Goal: Information Seeking & Learning: Learn about a topic

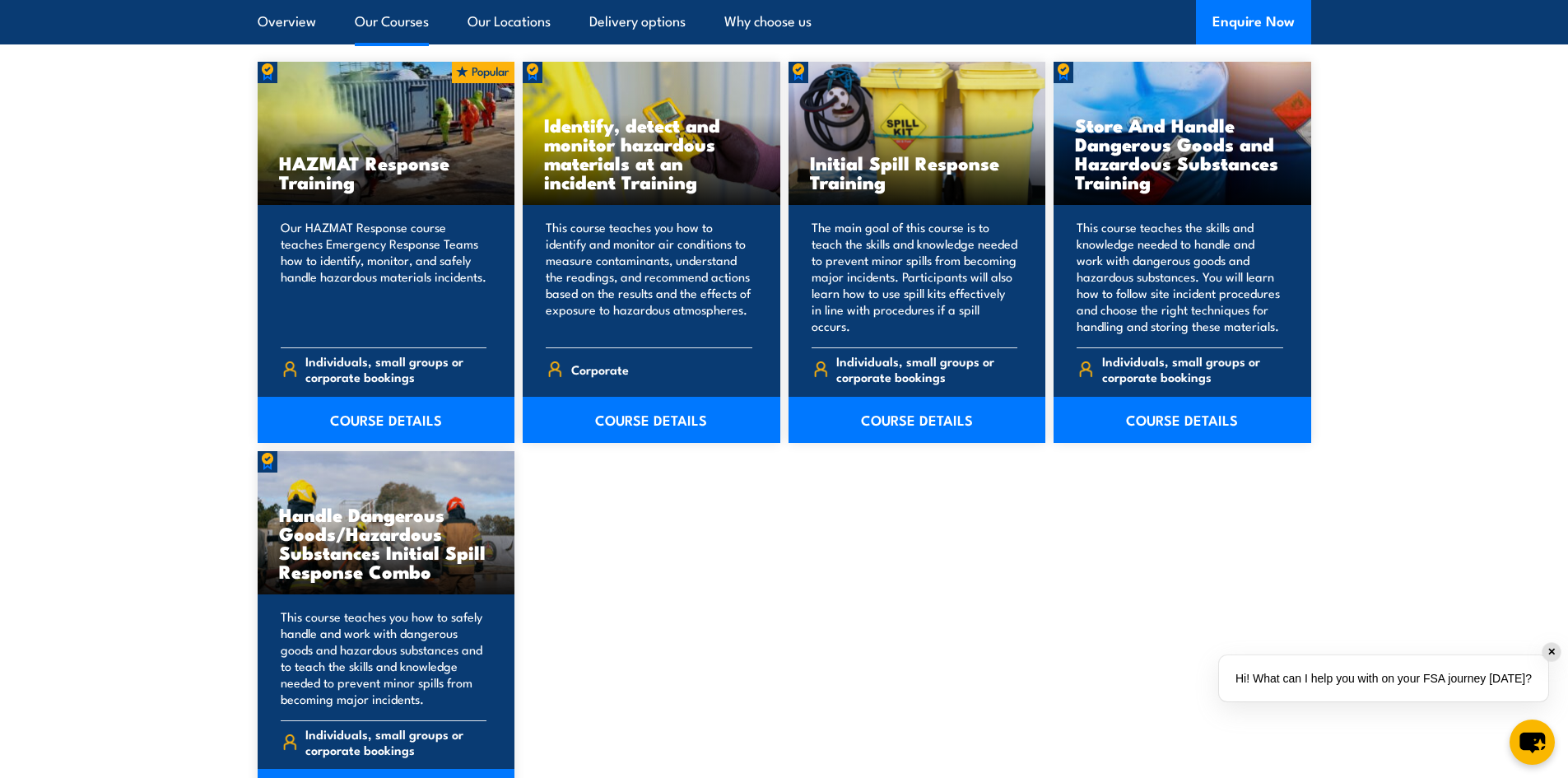
scroll to position [1317, 0]
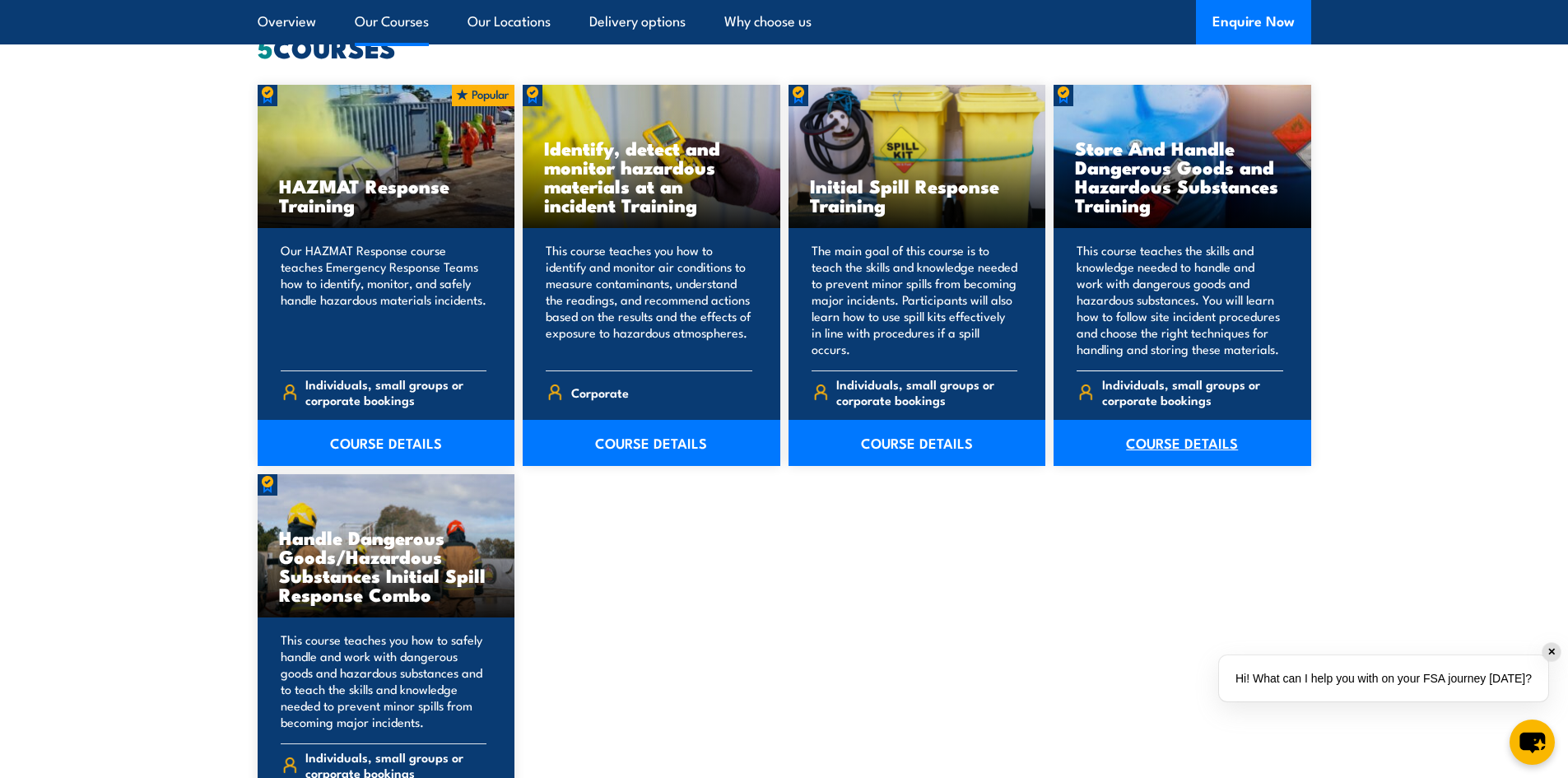
click at [1209, 435] on link "COURSE DETAILS" at bounding box center [1182, 443] width 258 height 47
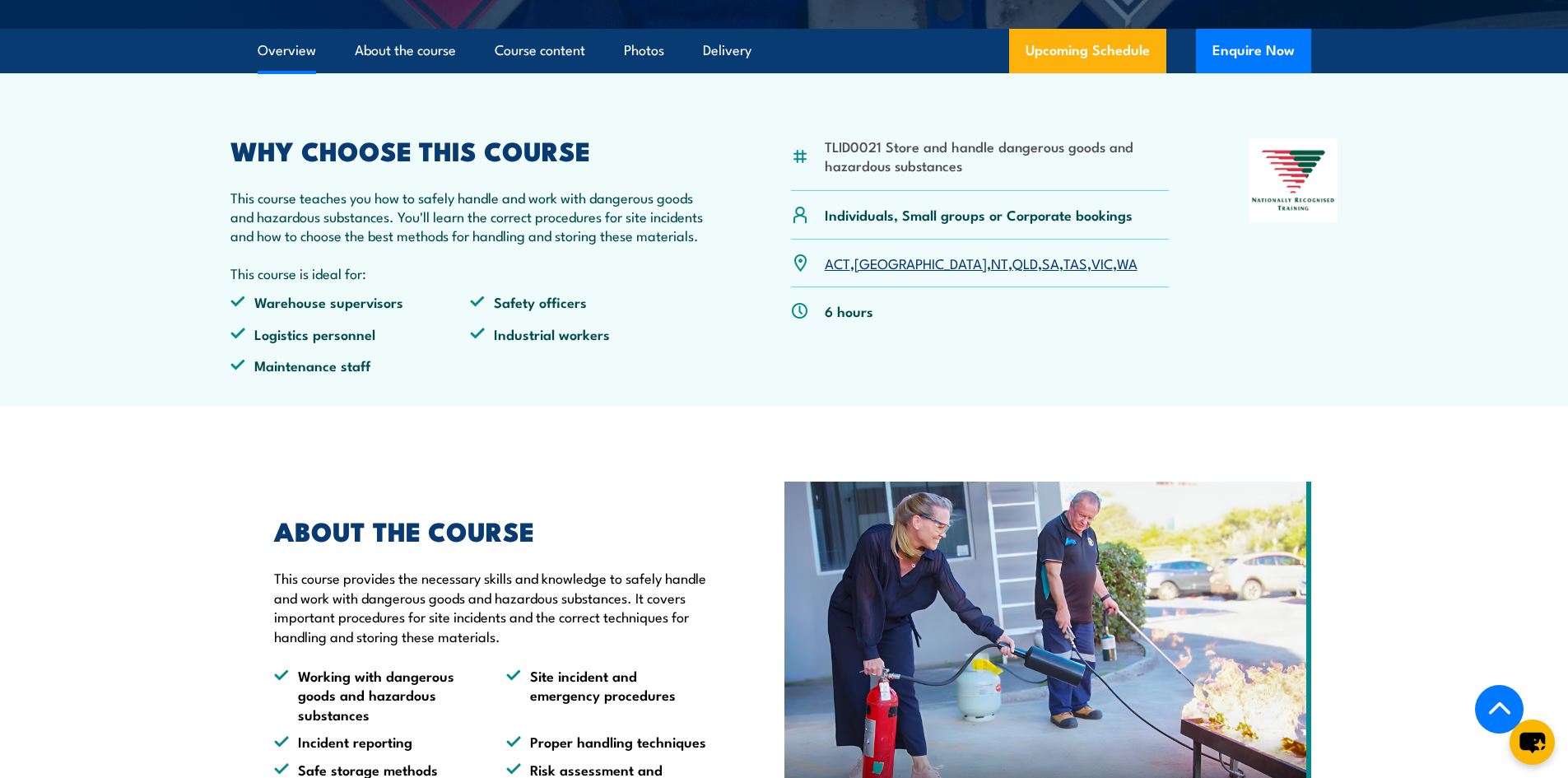
scroll to position [658, 0]
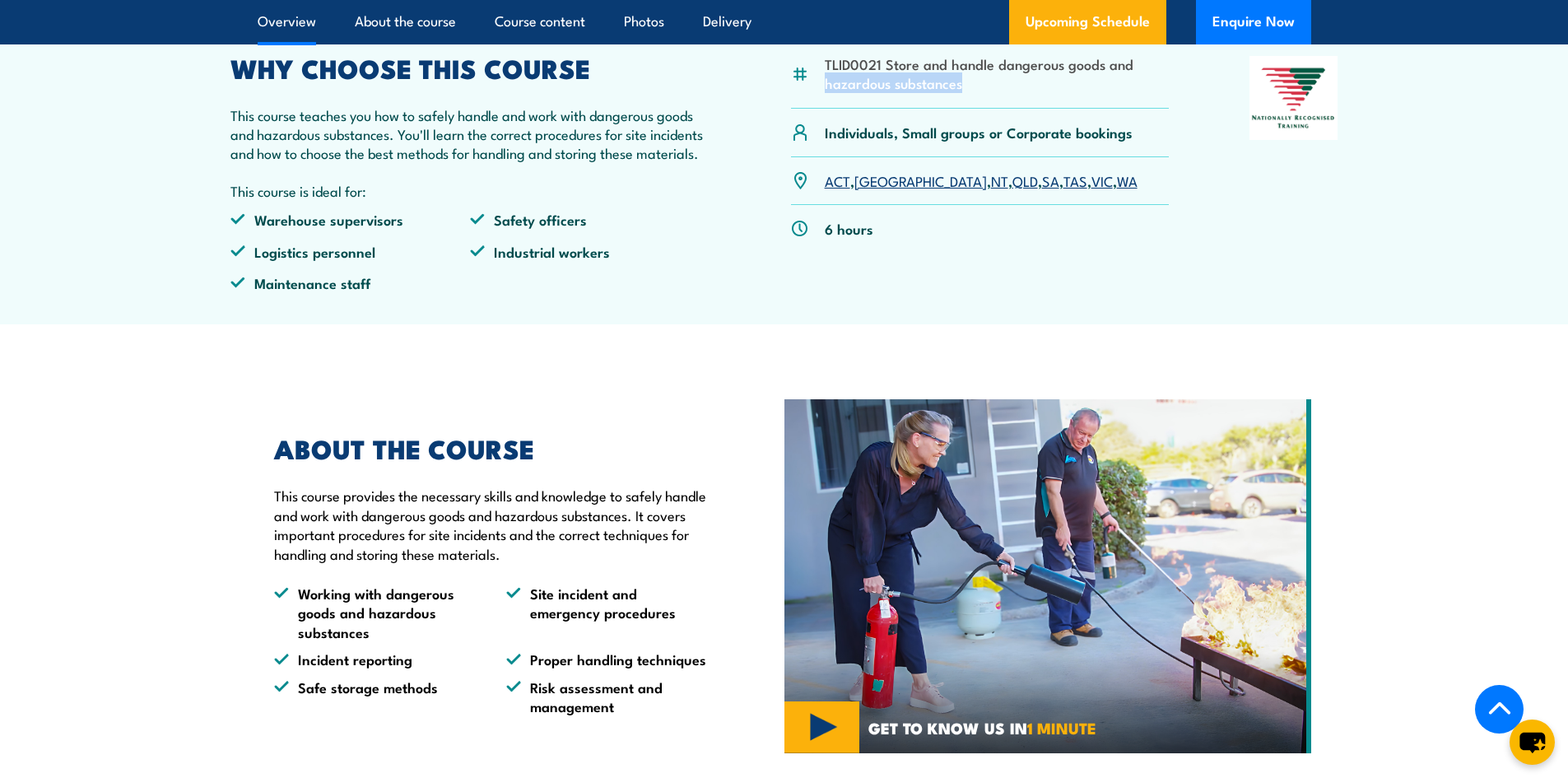
drag, startPoint x: 966, startPoint y: 127, endPoint x: 823, endPoint y: 112, distance: 143.8
click at [823, 109] on div "TLID0021 Store and handle dangerous goods and hazardous substances" at bounding box center [979, 83] width 378 height 54
click at [986, 109] on div "TLID0021 Store and handle dangerous goods and hazardous substances" at bounding box center [979, 83] width 378 height 54
click at [977, 93] on li "TLID0021 Store and handle dangerous goods and hazardous substances" at bounding box center [997, 73] width 345 height 38
drag, startPoint x: 970, startPoint y: 123, endPoint x: 822, endPoint y: 107, distance: 148.9
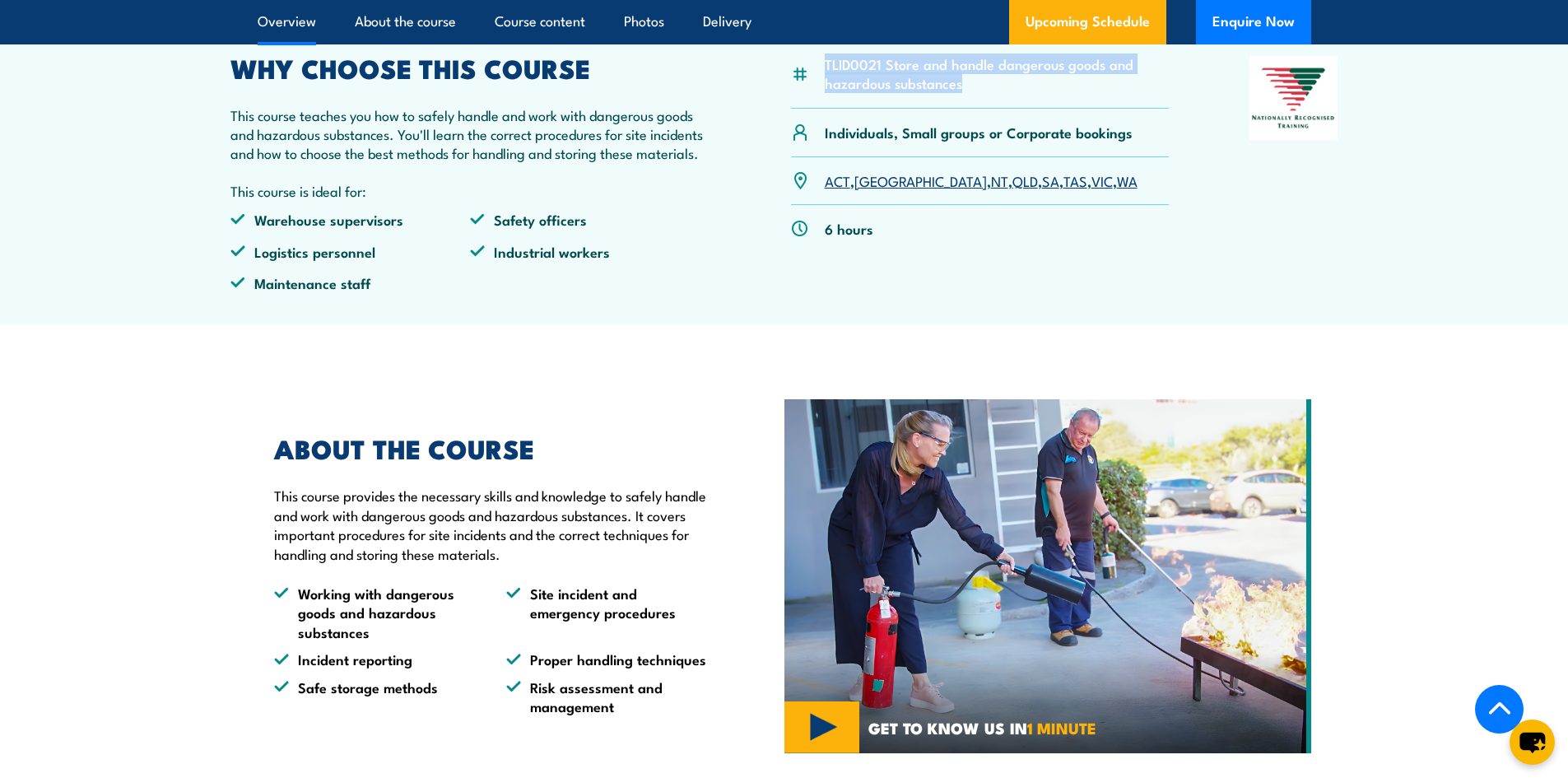
click at [822, 107] on div "TLID0021 Store and handle dangerous goods and hazardous substances" at bounding box center [979, 83] width 378 height 54
copy li "TLID0021 Store and handle dangerous goods and hazardous substances"
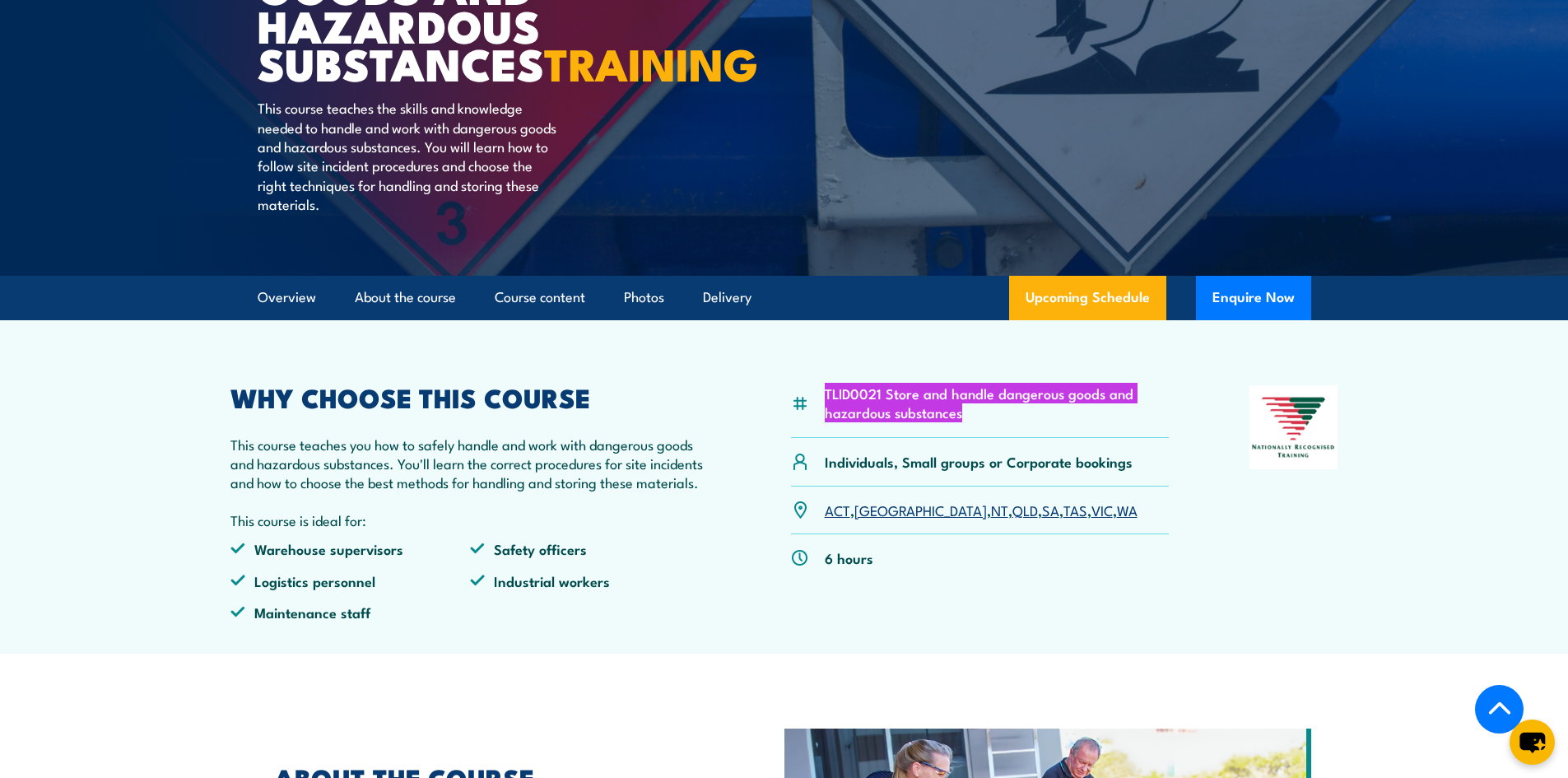
scroll to position [82, 0]
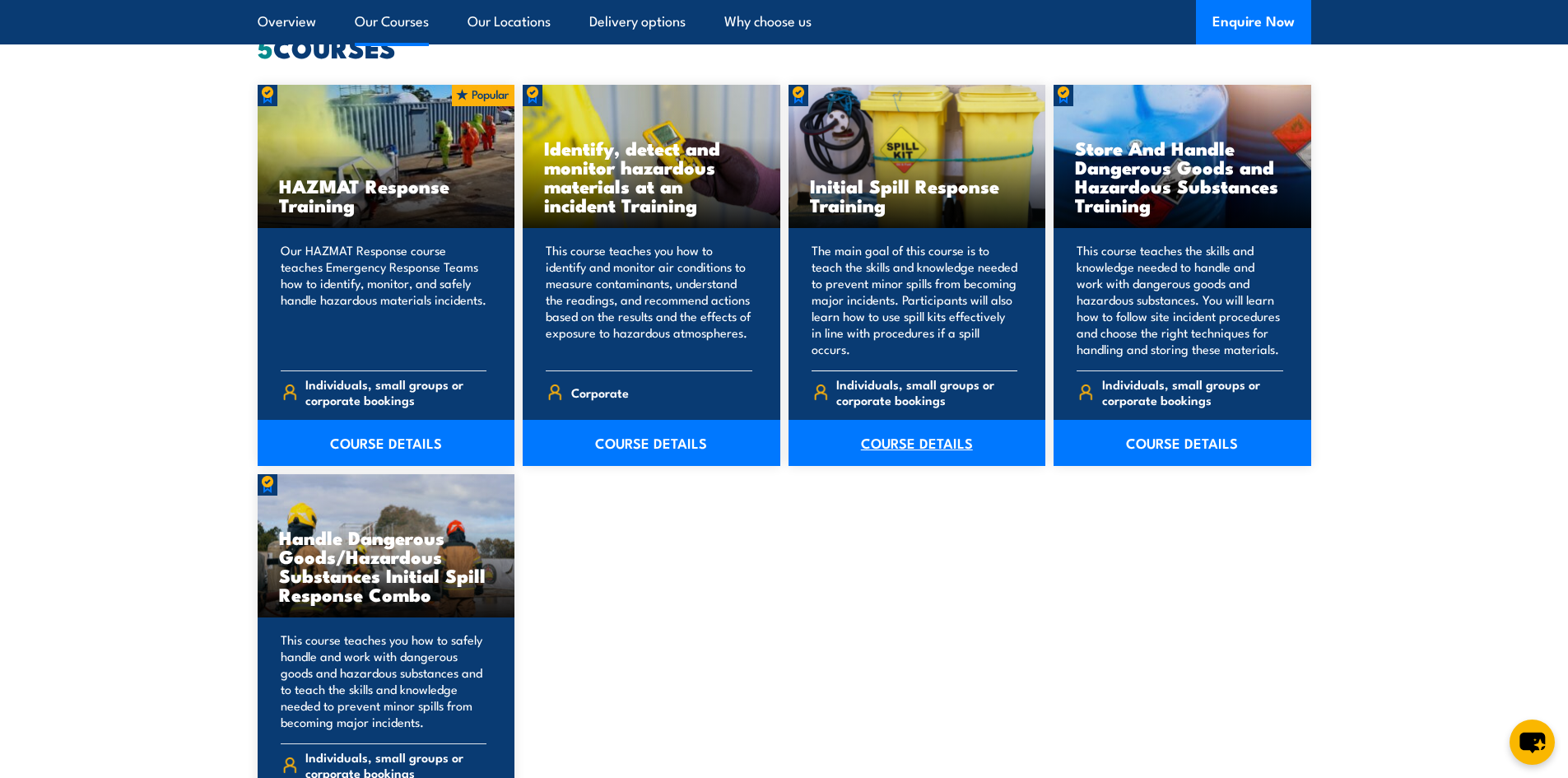
click at [955, 443] on link "COURSE DETAILS" at bounding box center [918, 443] width 258 height 47
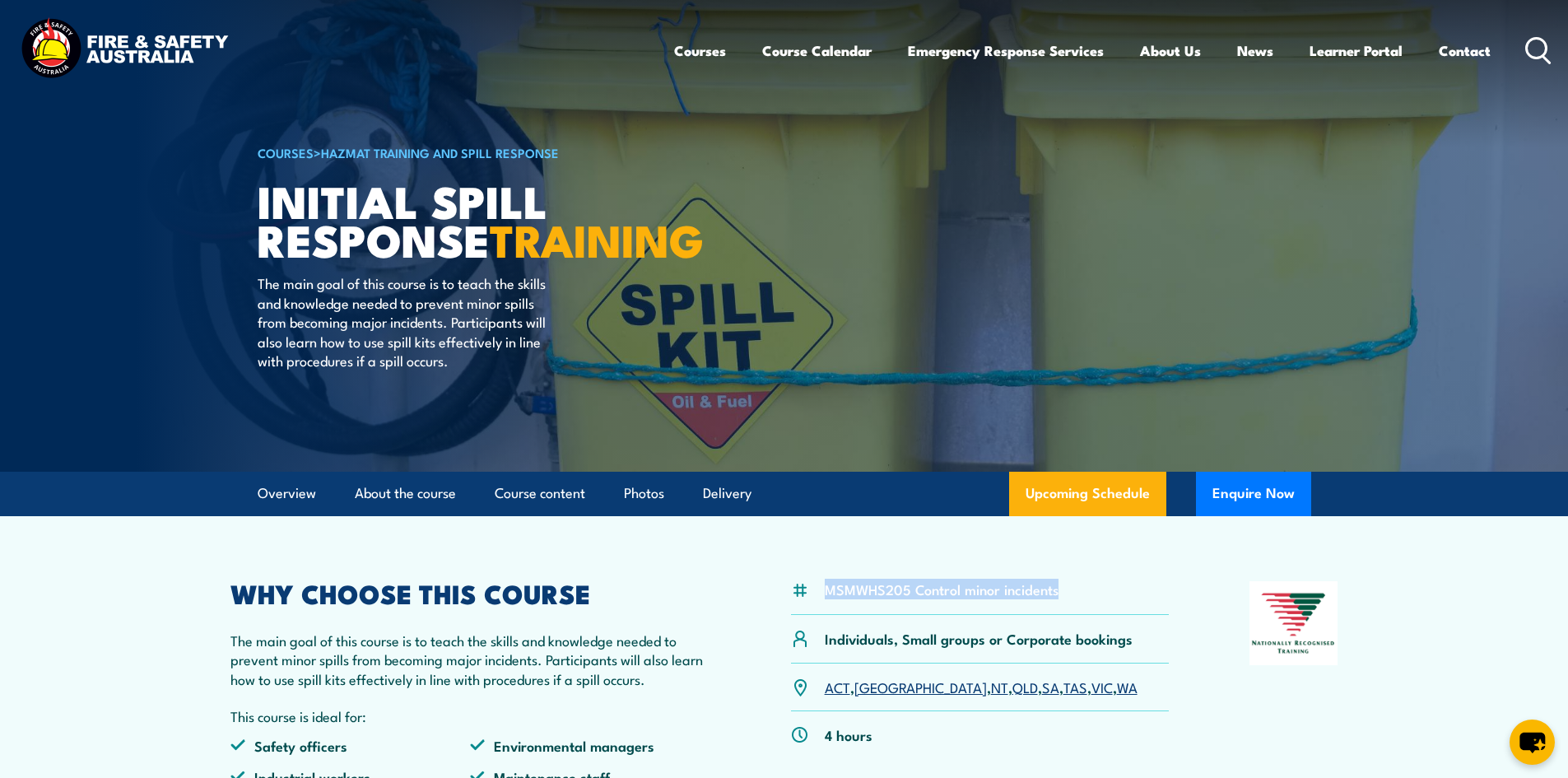
drag, startPoint x: 1079, startPoint y: 590, endPoint x: 826, endPoint y: 590, distance: 253.0
click at [826, 590] on div "MSMWHS205 Control minor incidents" at bounding box center [979, 598] width 378 height 34
copy li "MSMWHS205 Control minor incidents"
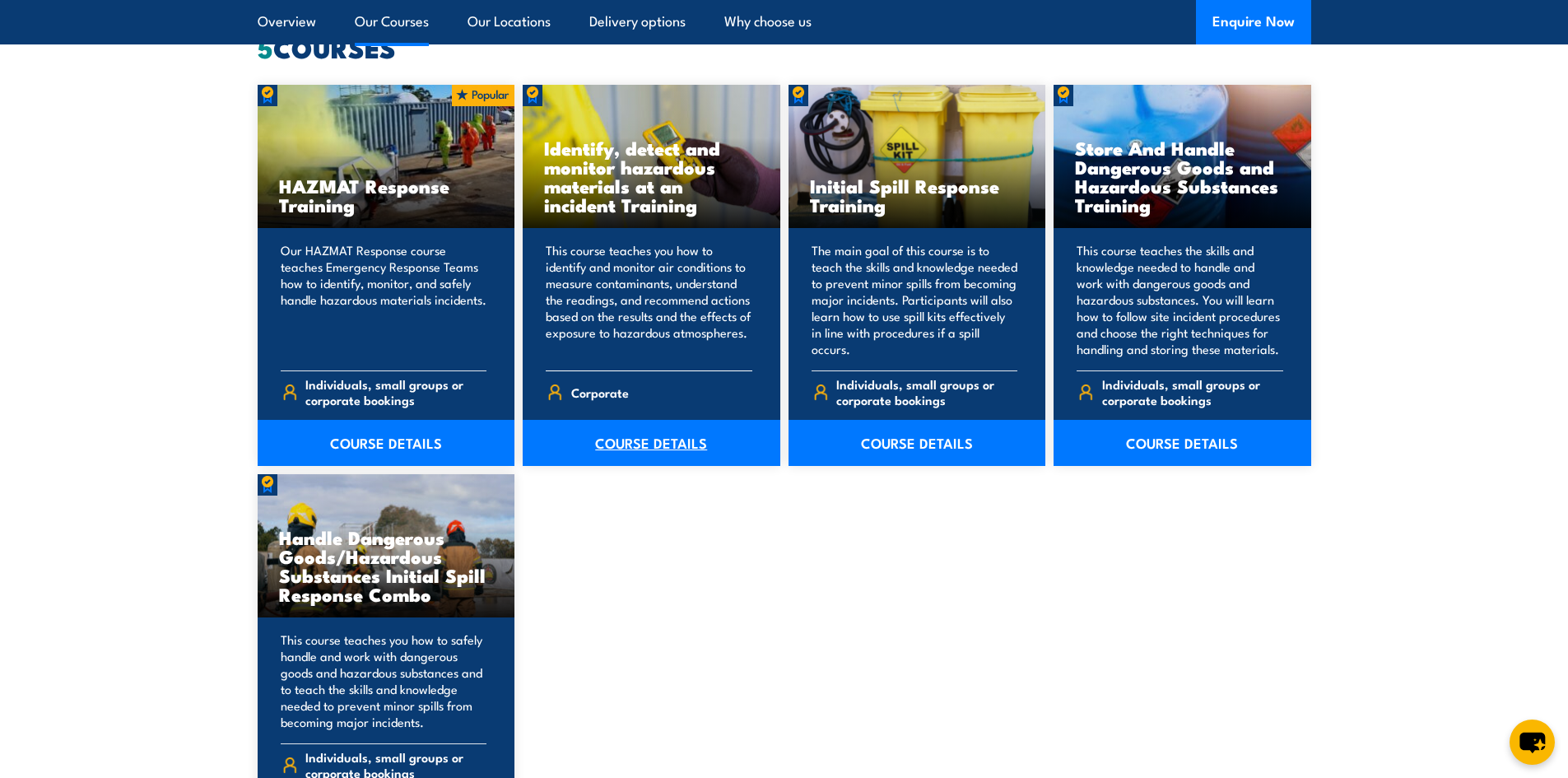
click at [682, 439] on link "COURSE DETAILS" at bounding box center [651, 443] width 258 height 47
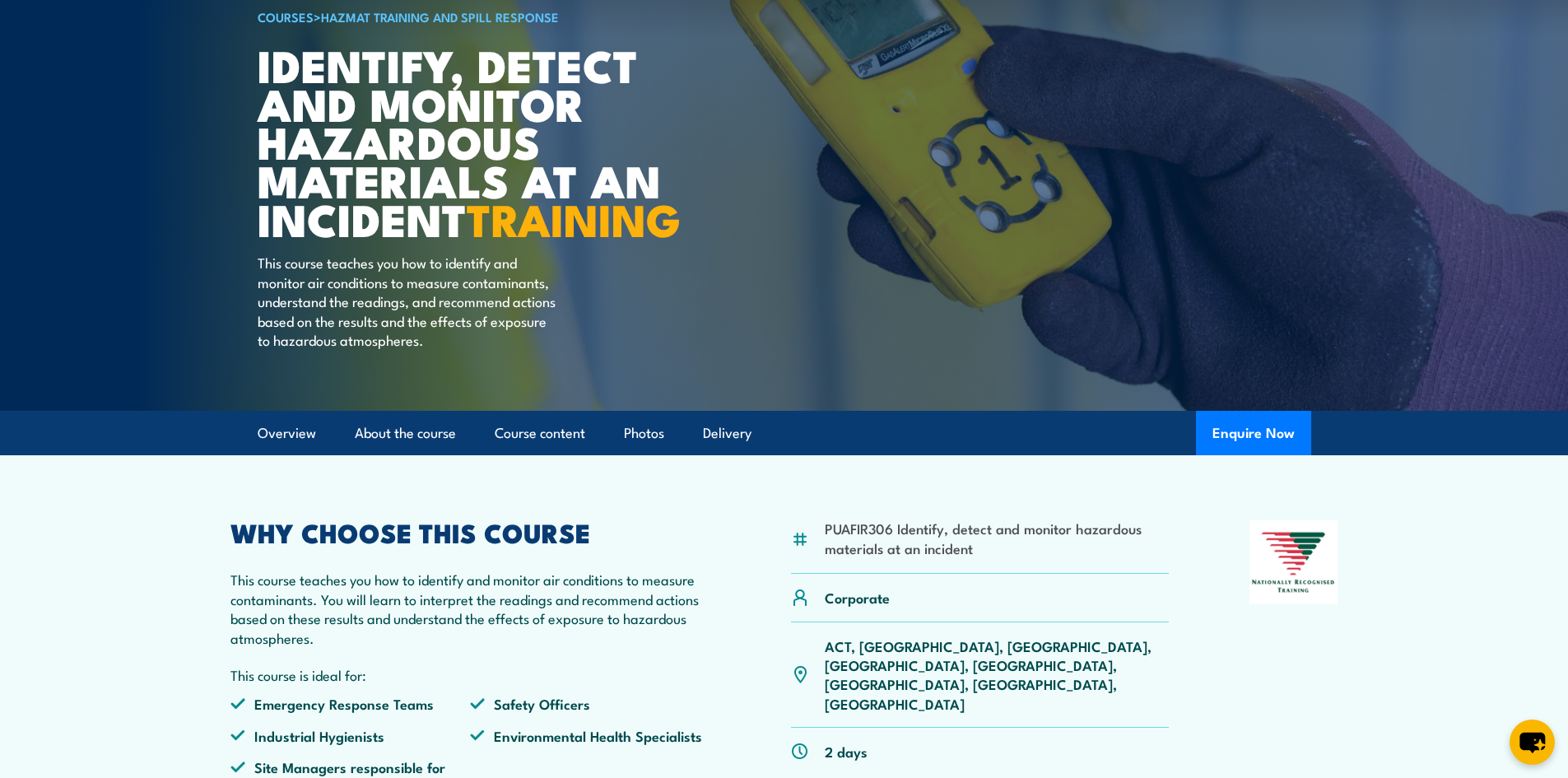
scroll to position [165, 0]
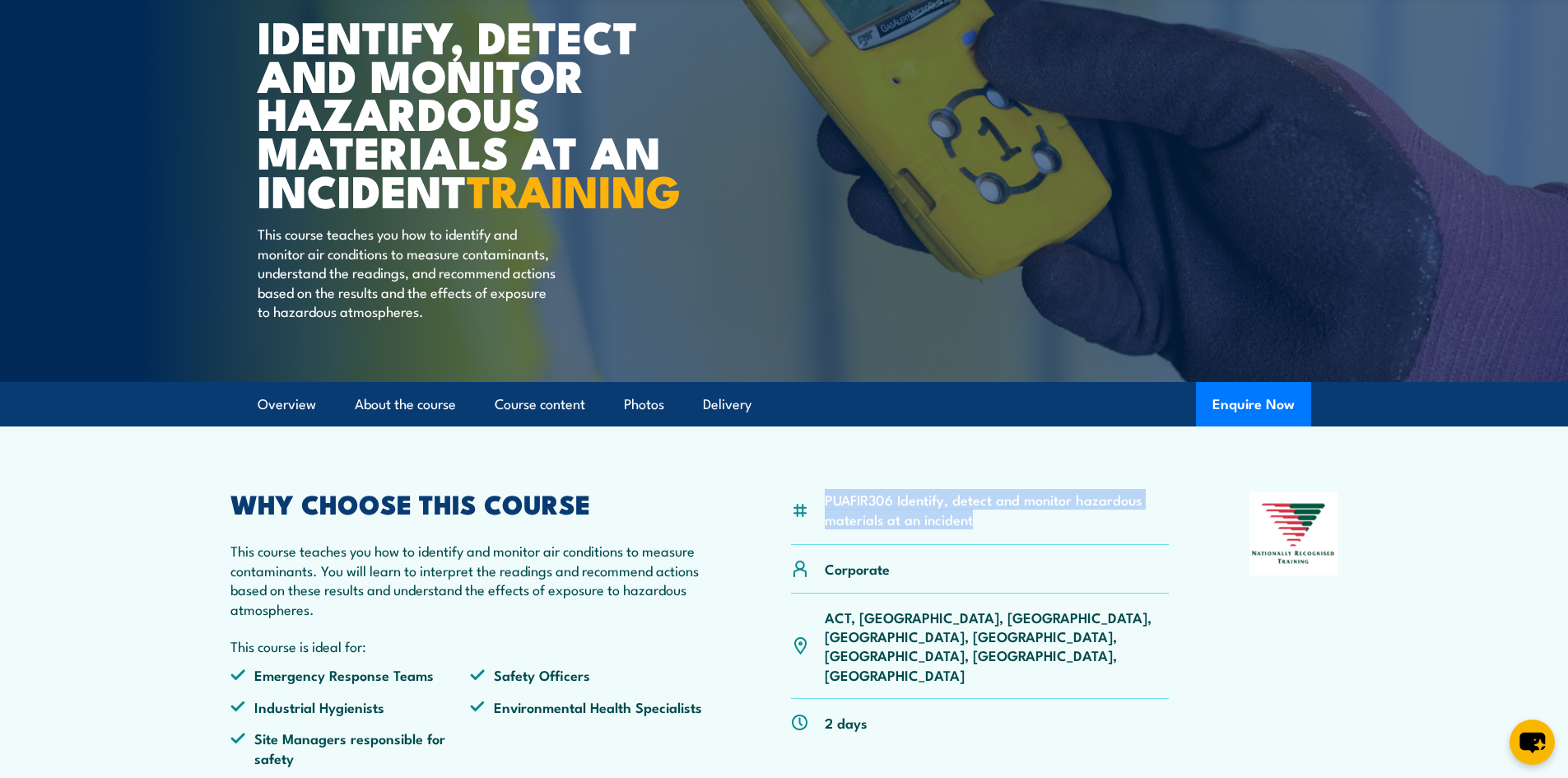
drag, startPoint x: 1005, startPoint y: 553, endPoint x: 826, endPoint y: 541, distance: 179.4
click at [826, 529] on li "PUAFIR306 Identify, detect and monitor hazardous materials at an incident" at bounding box center [997, 509] width 345 height 38
copy li "PUAFIR306 Identify, detect and monitor hazardous materials at an incident"
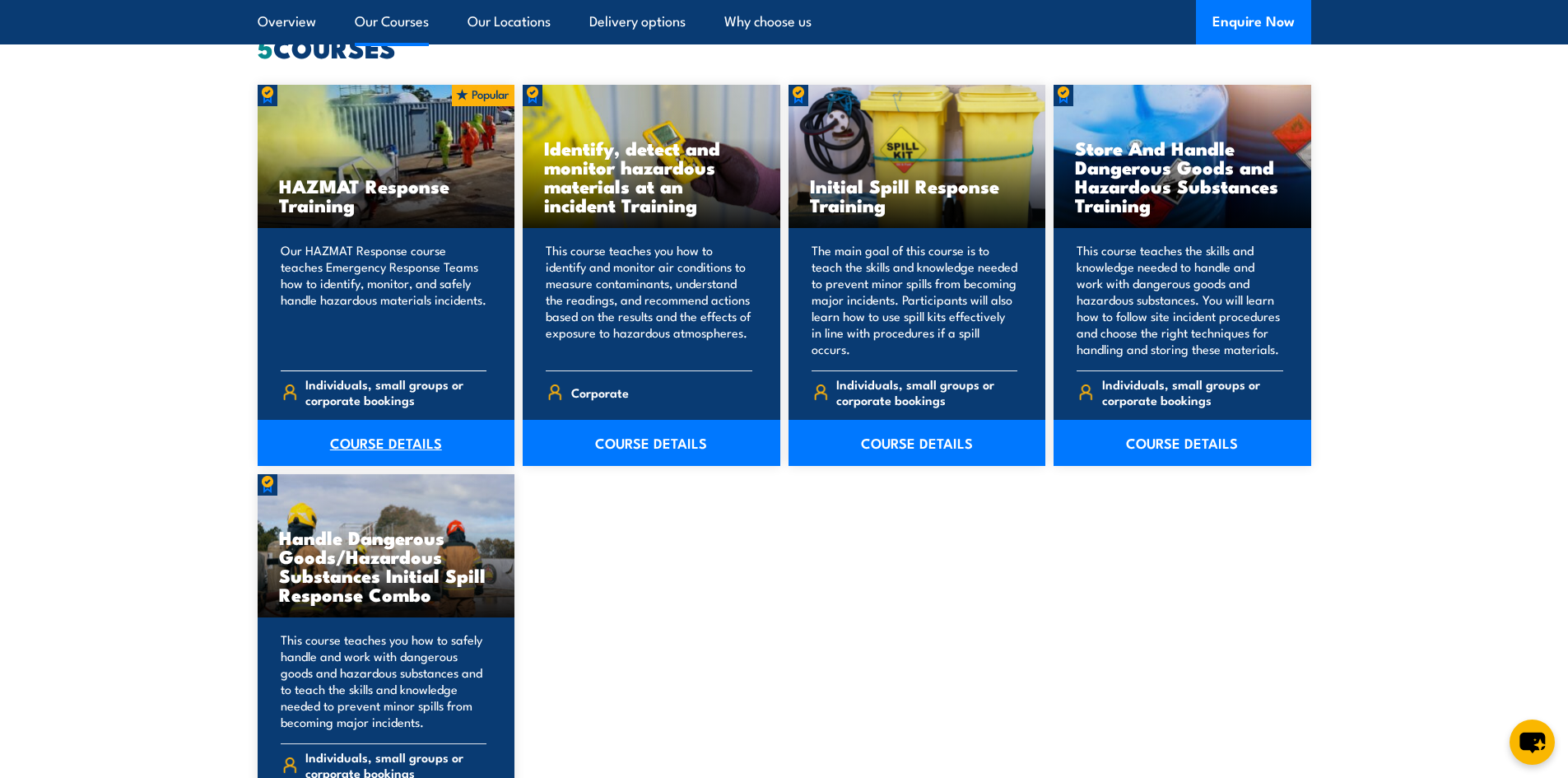
click at [379, 432] on link "COURSE DETAILS" at bounding box center [386, 443] width 258 height 47
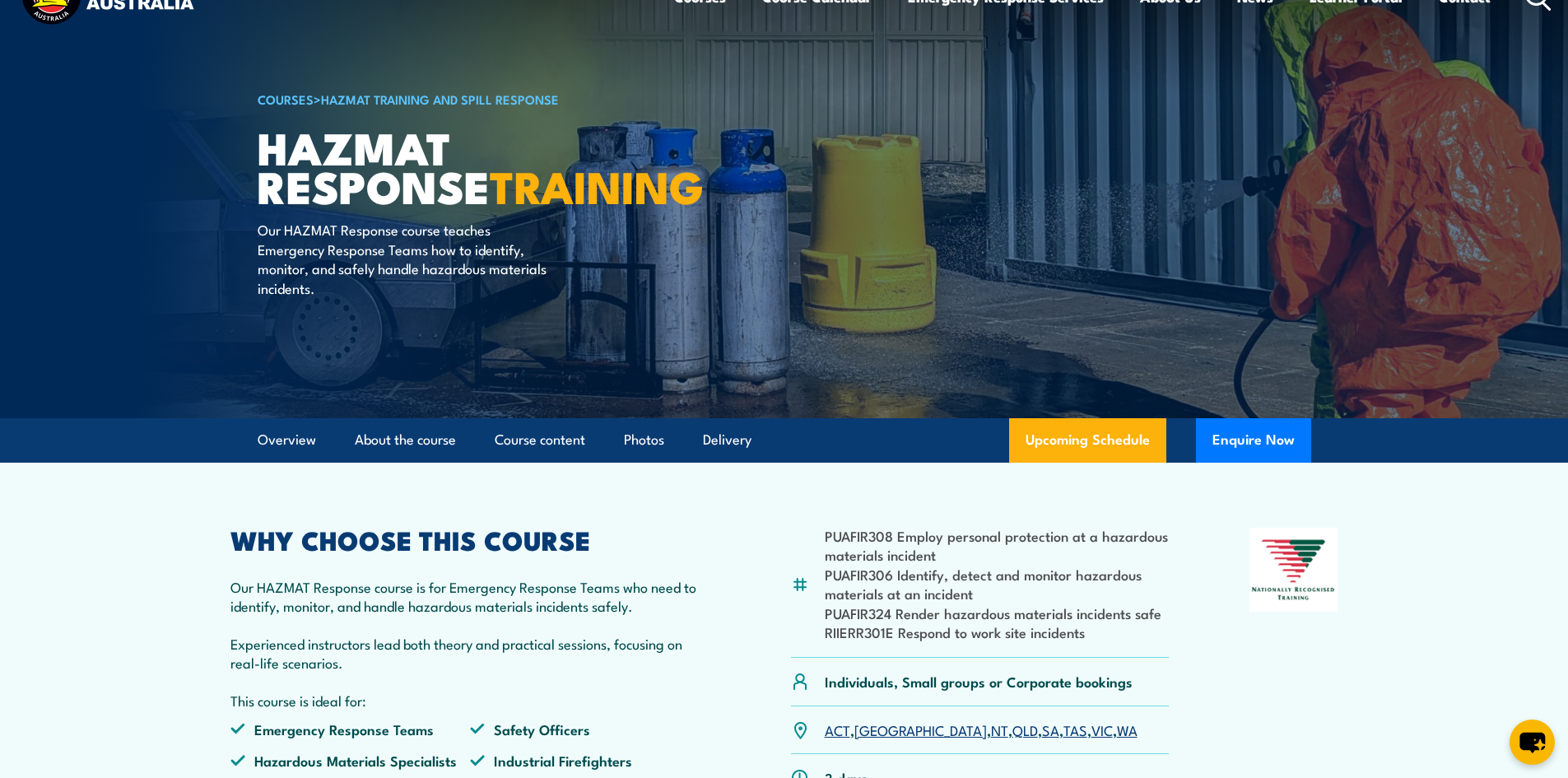
scroll to position [82, 0]
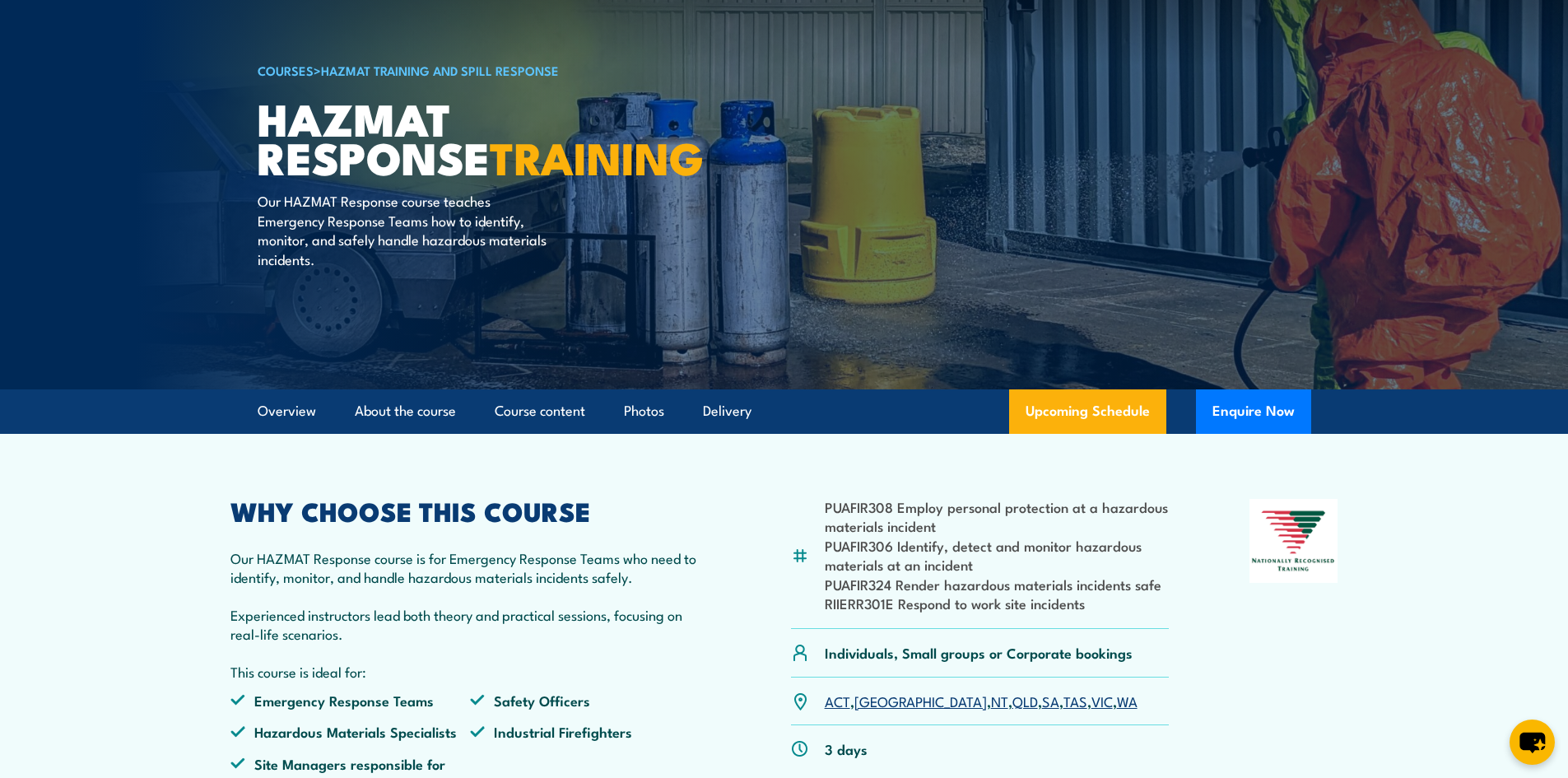
click at [1047, 585] on li "PUAFIR324 Render hazardous materials incidents safe" at bounding box center [997, 583] width 345 height 19
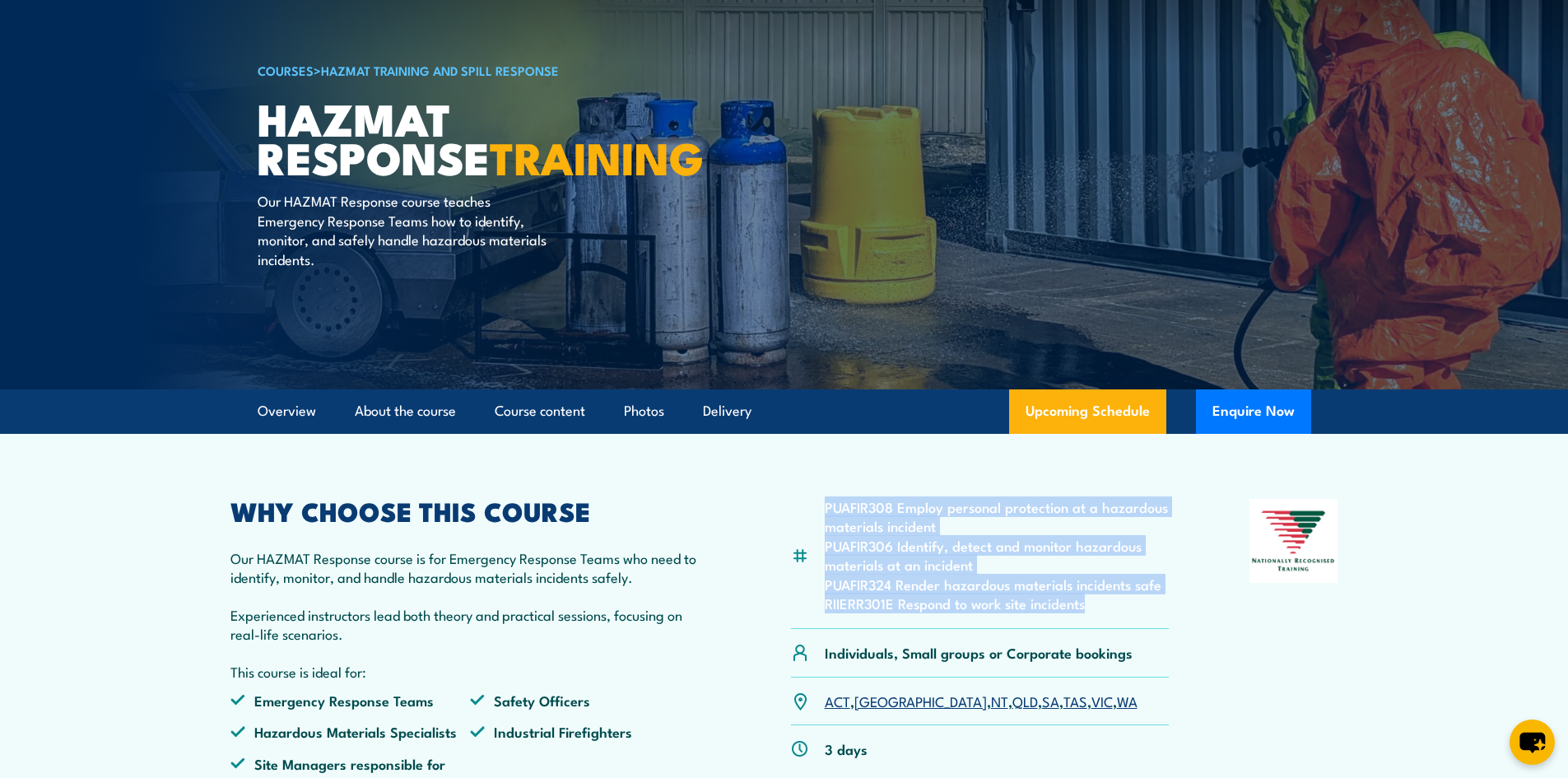
drag, startPoint x: 1090, startPoint y: 606, endPoint x: 822, endPoint y: 503, distance: 287.1
click at [822, 503] on div "PUAFIR308 Employ personal protection at a hazardous materials incident PUAFIR30…" at bounding box center [979, 563] width 378 height 130
copy ul "PUAFIR308 Employ personal protection at a hazardous materials incident PUAFIR30…"
